Goal: Task Accomplishment & Management: Use online tool/utility

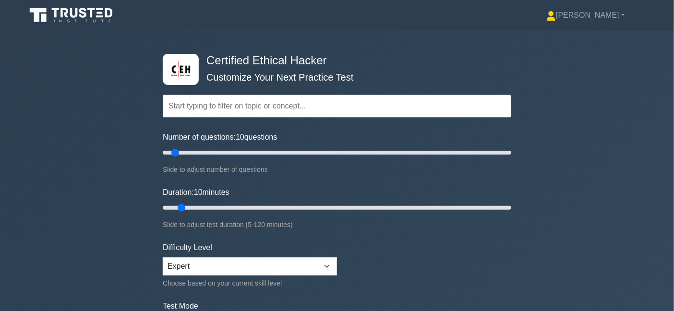
click at [598, 29] on nav "[PERSON_NAME] Profile Settings" at bounding box center [337, 15] width 674 height 31
drag, startPoint x: 183, startPoint y: 149, endPoint x: 303, endPoint y: 160, distance: 120.6
type input "85"
click at [303, 158] on input "Number of questions: 85 questions" at bounding box center [337, 153] width 349 height 12
drag, startPoint x: 193, startPoint y: 210, endPoint x: 366, endPoint y: 216, distance: 173.0
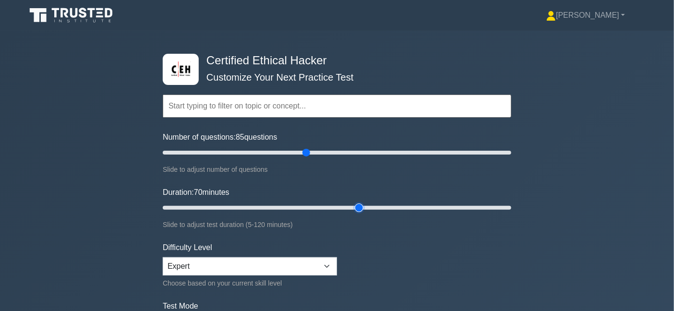
type input "70"
click at [366, 214] on input "Duration: 70 minutes" at bounding box center [337, 208] width 349 height 12
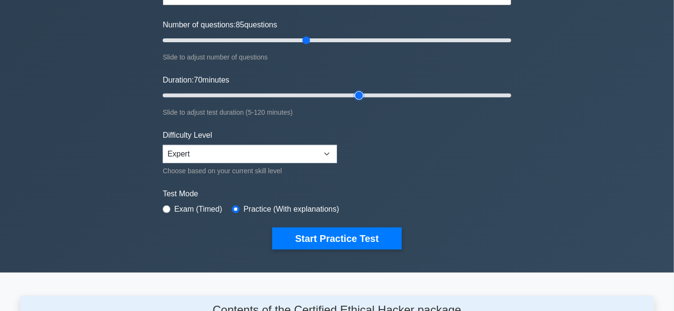
scroll to position [100, 0]
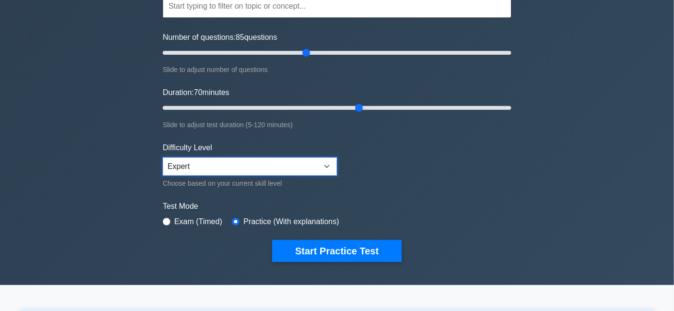
click at [225, 163] on select "Beginner Intermediate Expert" at bounding box center [250, 167] width 174 height 18
click at [418, 165] on form "Topics Introduction to Ethical Hacking Footprinting and Reconnaissance Scanning…" at bounding box center [337, 113] width 349 height 297
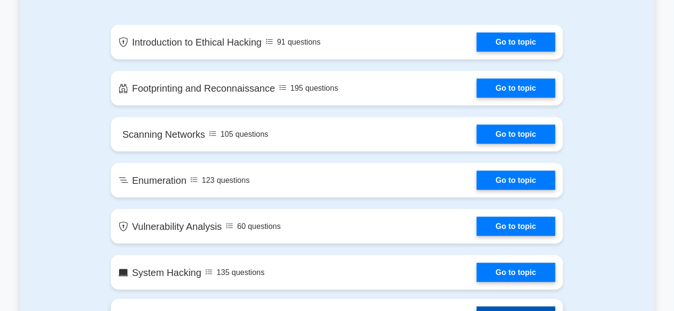
scroll to position [343, 0]
